Goal: Task Accomplishment & Management: Manage account settings

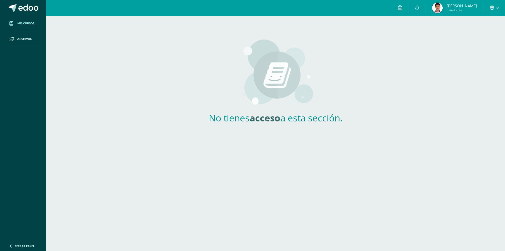
click at [443, 11] on img at bounding box center [437, 8] width 11 height 11
click at [493, 9] on icon at bounding box center [492, 8] width 4 height 4
click at [443, 6] on img at bounding box center [437, 8] width 11 height 11
click at [488, 7] on div at bounding box center [494, 8] width 22 height 16
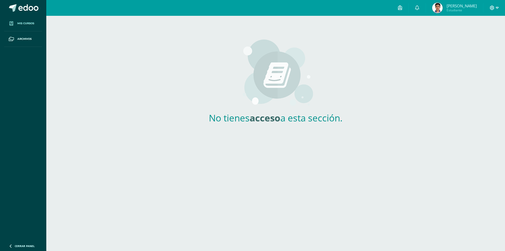
click at [490, 8] on icon at bounding box center [492, 8] width 5 height 5
click at [478, 24] on link "Configuración" at bounding box center [478, 28] width 42 height 8
click at [467, 6] on span "[PERSON_NAME]" at bounding box center [462, 5] width 30 height 5
click at [459, 7] on span "[PERSON_NAME]" at bounding box center [462, 5] width 30 height 5
click at [455, 7] on span "[PERSON_NAME] Estudiante" at bounding box center [454, 8] width 47 height 11
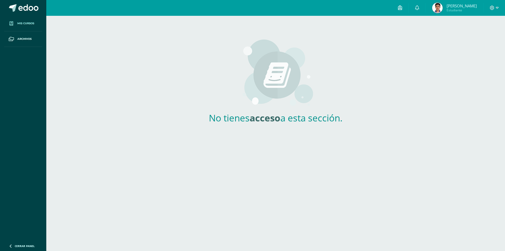
click at [455, 7] on span "Luis Mario Estudiante" at bounding box center [454, 8] width 47 height 11
click at [426, 8] on link at bounding box center [417, 8] width 17 height 16
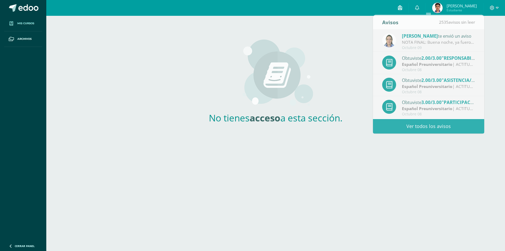
click at [408, 8] on link at bounding box center [400, 8] width 17 height 16
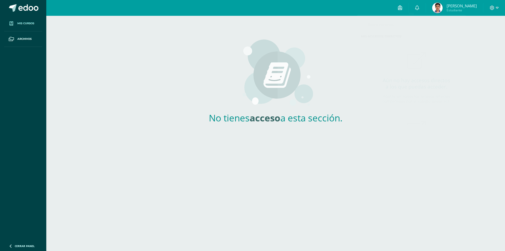
click at [443, 11] on img at bounding box center [437, 8] width 11 height 11
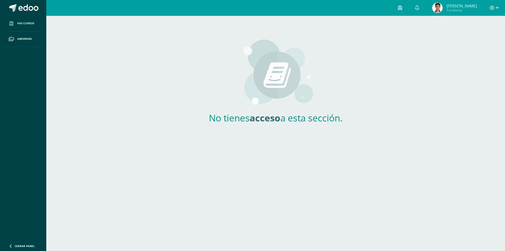
click at [443, 11] on img at bounding box center [437, 8] width 11 height 11
click at [24, 3] on link at bounding box center [23, 8] width 46 height 16
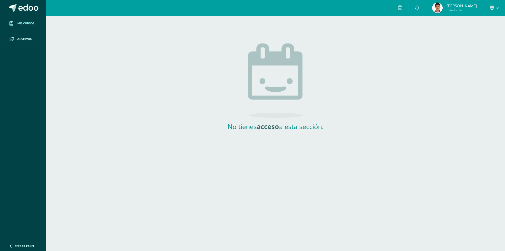
click at [27, 23] on span "Mis cursos" at bounding box center [25, 23] width 17 height 4
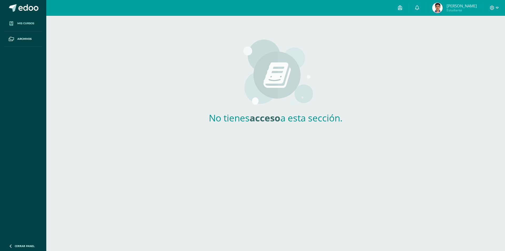
click at [30, 40] on span "Archivos" at bounding box center [24, 39] width 14 height 4
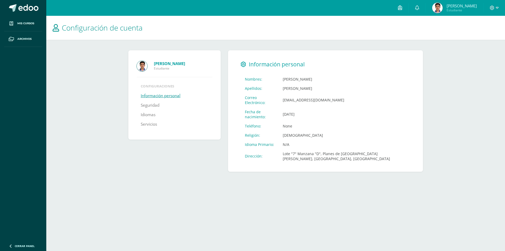
click at [168, 94] on link "Información personal" at bounding box center [161, 95] width 40 height 9
click at [164, 98] on link "Información personal" at bounding box center [161, 95] width 40 height 9
click at [185, 65] on strong "[PERSON_NAME]" at bounding box center [169, 63] width 31 height 5
click at [256, 67] on span "Información personal" at bounding box center [277, 63] width 56 height 7
click at [244, 65] on icon at bounding box center [244, 65] width 6 height 6
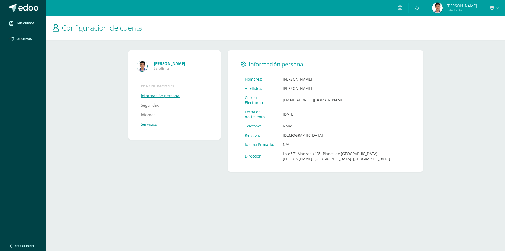
click at [149, 124] on link "Servicios" at bounding box center [149, 123] width 16 height 9
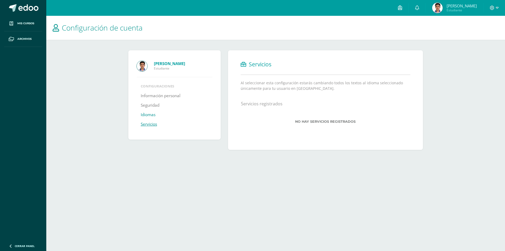
click at [150, 116] on link "Idiomas" at bounding box center [148, 114] width 15 height 9
click at [149, 118] on link "Idiomas" at bounding box center [148, 114] width 15 height 9
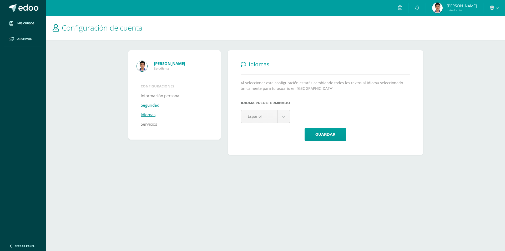
click at [152, 103] on link "Seguridad" at bounding box center [150, 104] width 19 height 9
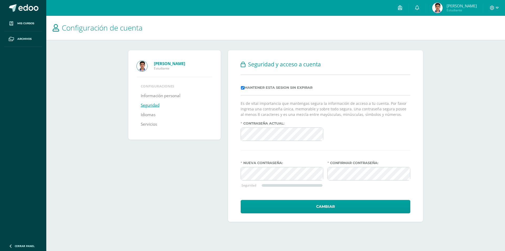
click at [158, 89] on ul "Configuraciones Información personal Seguridad Idiomas Servicios" at bounding box center [174, 106] width 75 height 45
click at [158, 92] on link "Información personal" at bounding box center [161, 95] width 40 height 9
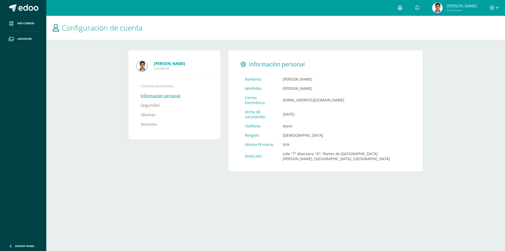
click at [158, 83] on div "[PERSON_NAME] Estudiante Configuraciones Información personal Seguridad Idiomas…" at bounding box center [174, 94] width 92 height 89
click at [148, 72] on div "Luis Mario Recinos Sánchez Estudiante Configuraciones Información personal Segu…" at bounding box center [174, 94] width 92 height 89
click at [160, 70] on span "Estudiante" at bounding box center [183, 68] width 58 height 4
click at [161, 64] on strong "Luis Mario Recinos Sánchez" at bounding box center [169, 63] width 31 height 5
click at [145, 65] on img at bounding box center [142, 66] width 11 height 11
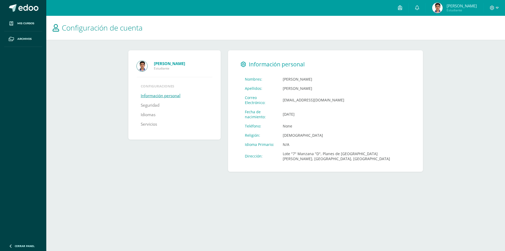
click at [145, 65] on img at bounding box center [142, 66] width 11 height 11
click at [490, 12] on div at bounding box center [494, 8] width 22 height 16
click at [148, 58] on div "Luis Mario Recinos Sánchez Estudiante" at bounding box center [174, 63] width 75 height 15
click at [140, 66] on img at bounding box center [142, 66] width 11 height 11
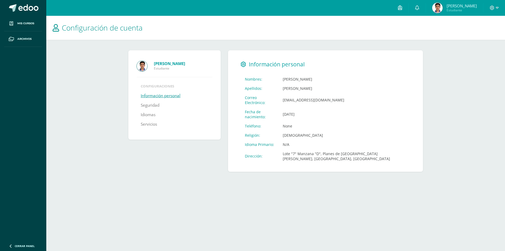
click at [172, 64] on strong "Luis Mario Recinos Sánchez" at bounding box center [169, 63] width 31 height 5
click at [454, 4] on span "Luis Mario Estudiante" at bounding box center [454, 8] width 47 height 11
click at [443, 4] on img at bounding box center [437, 8] width 11 height 11
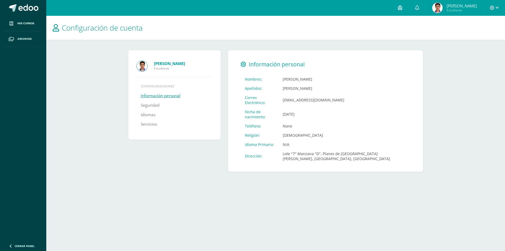
click at [443, 4] on img at bounding box center [437, 8] width 11 height 11
click at [450, 2] on link "Luis Mario Estudiante" at bounding box center [454, 8] width 57 height 16
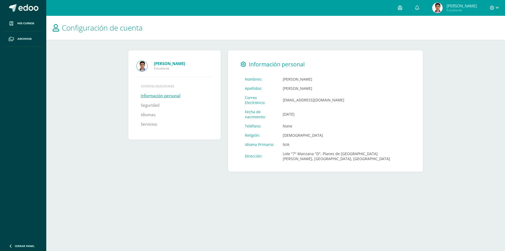
click at [487, 8] on div at bounding box center [494, 8] width 22 height 16
click at [488, 8] on div at bounding box center [494, 8] width 22 height 16
click at [490, 8] on icon at bounding box center [492, 8] width 4 height 4
click at [475, 29] on span "Configuración" at bounding box center [481, 28] width 24 height 5
click at [21, 37] on span "Archivos" at bounding box center [24, 39] width 14 height 4
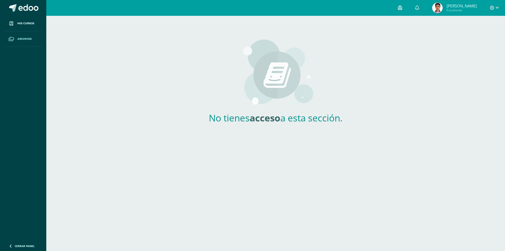
click at [14, 246] on link "Cerrar panel" at bounding box center [31, 244] width 63 height 11
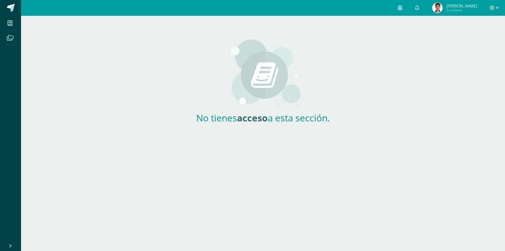
click at [3, 244] on link "Cerrar panel" at bounding box center [19, 244] width 38 height 11
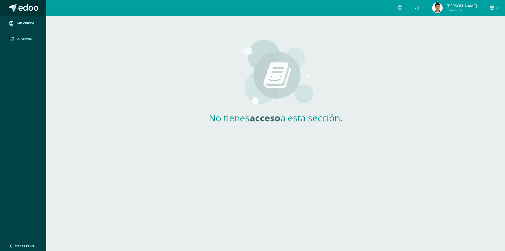
click at [19, 8] on span at bounding box center [28, 8] width 20 height 8
